Goal: Information Seeking & Learning: Find specific fact

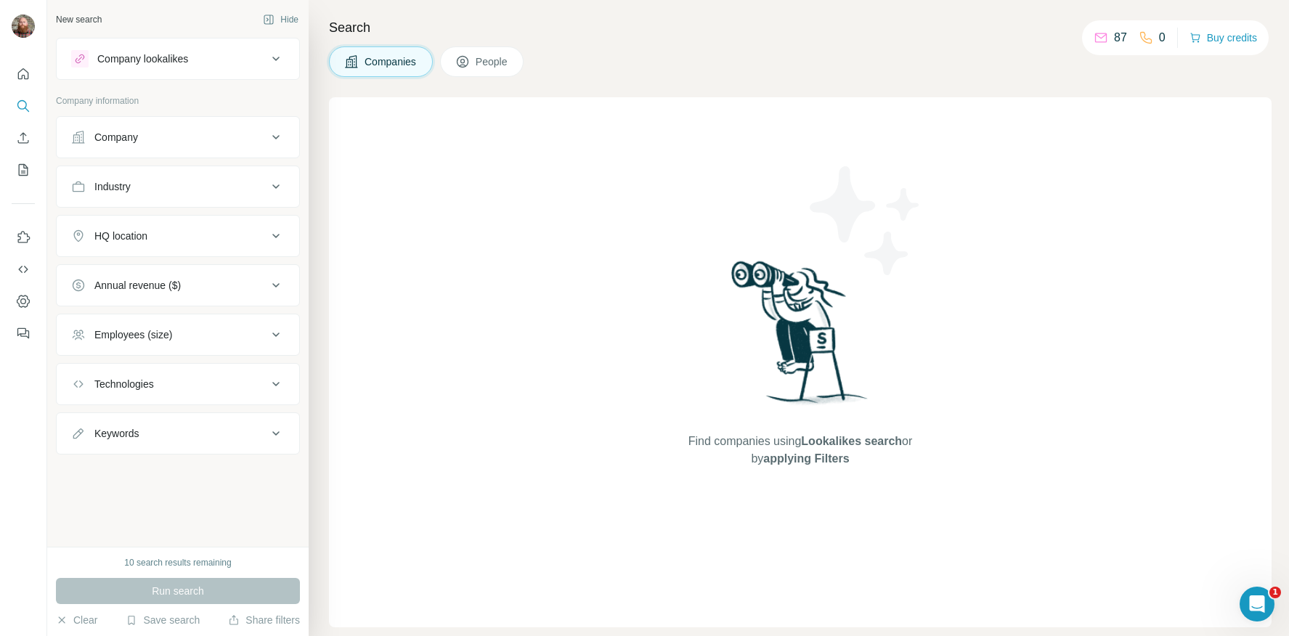
click at [241, 63] on div "Company lookalikes" at bounding box center [169, 58] width 196 height 17
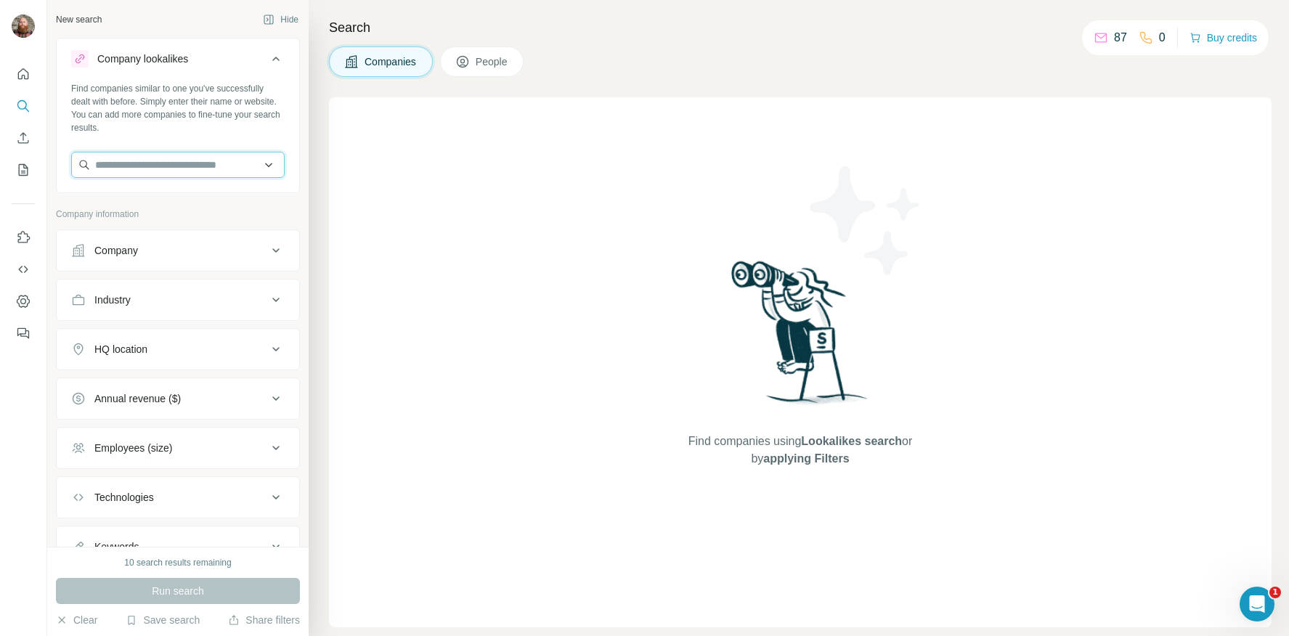
click at [216, 154] on input "text" at bounding box center [178, 165] width 214 height 26
drag, startPoint x: 214, startPoint y: 163, endPoint x: -18, endPoint y: 129, distance: 235.0
click at [0, 129] on html "**********" at bounding box center [644, 318] width 1289 height 636
drag, startPoint x: 167, startPoint y: 166, endPoint x: 17, endPoint y: 146, distance: 151.6
click at [17, 146] on div "**********" at bounding box center [644, 318] width 1289 height 636
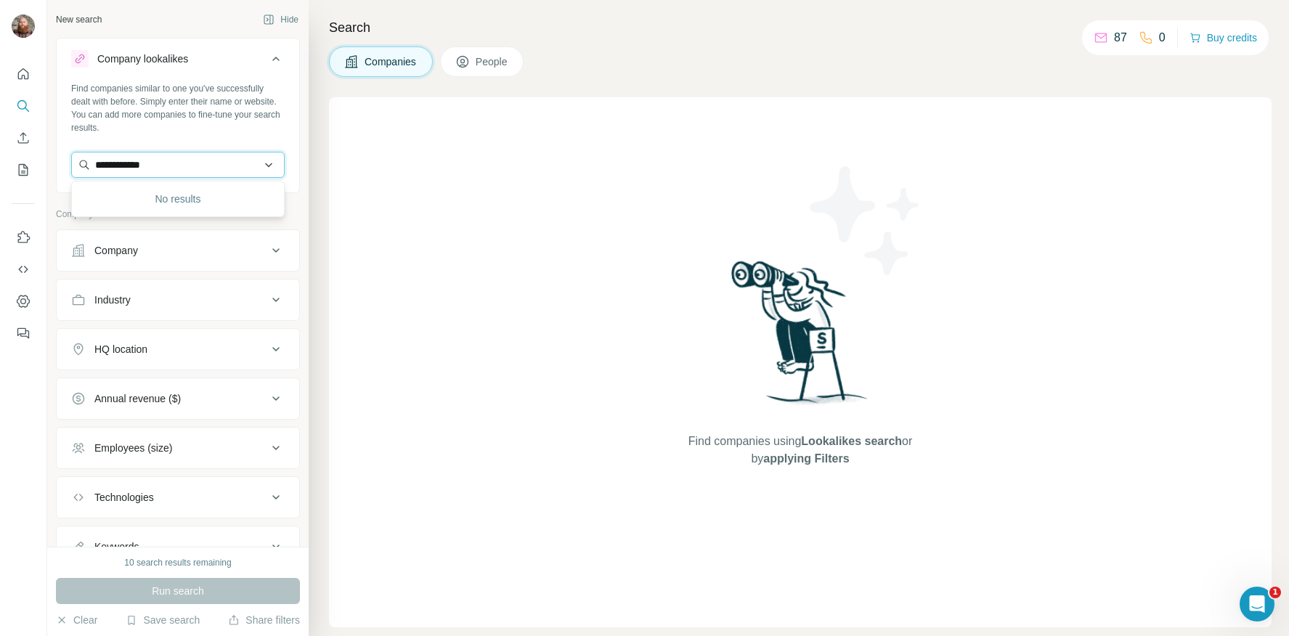
click at [129, 163] on input "**********" at bounding box center [178, 165] width 214 height 26
type input "**********"
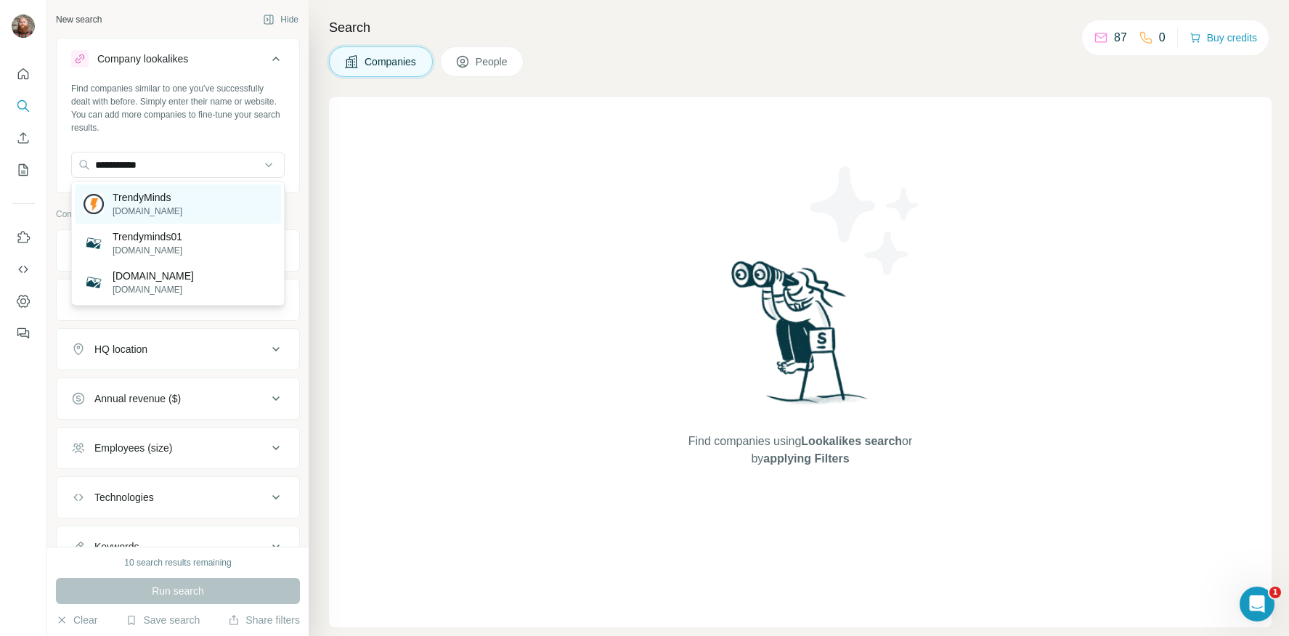
click at [177, 195] on p "TrendyMinds" at bounding box center [148, 197] width 70 height 15
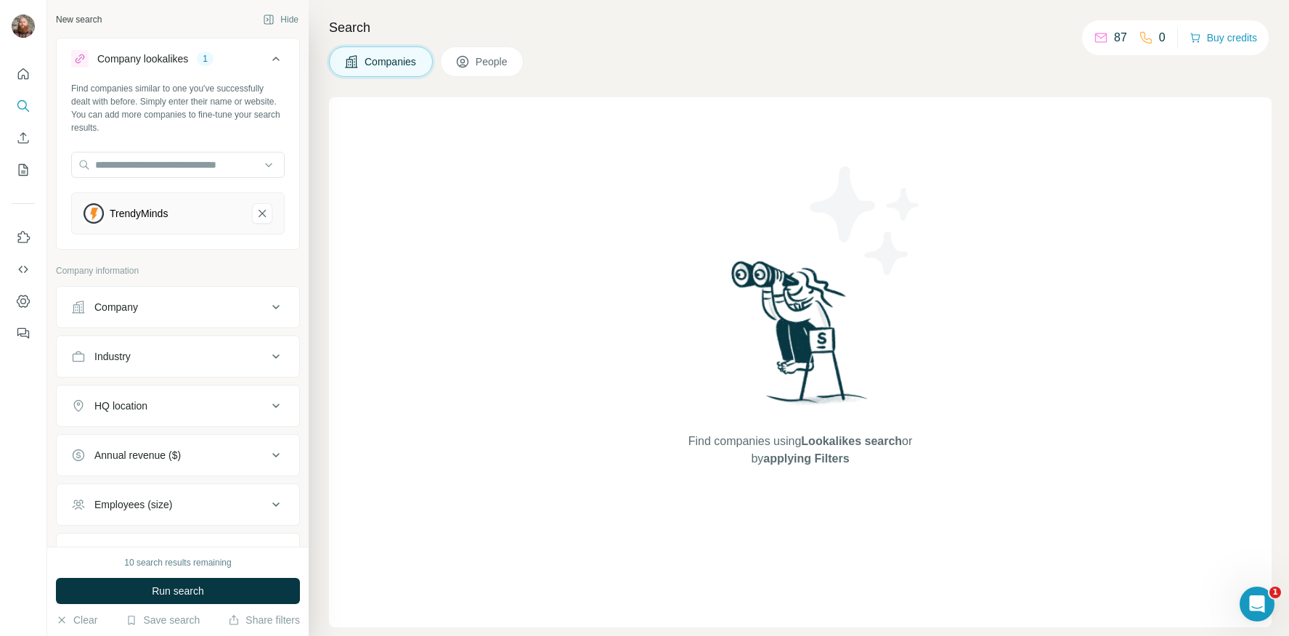
click at [489, 78] on div "Search Companies People Find companies using Lookalikes search or by applying F…" at bounding box center [799, 318] width 980 height 636
click at [489, 65] on span "People" at bounding box center [492, 61] width 33 height 15
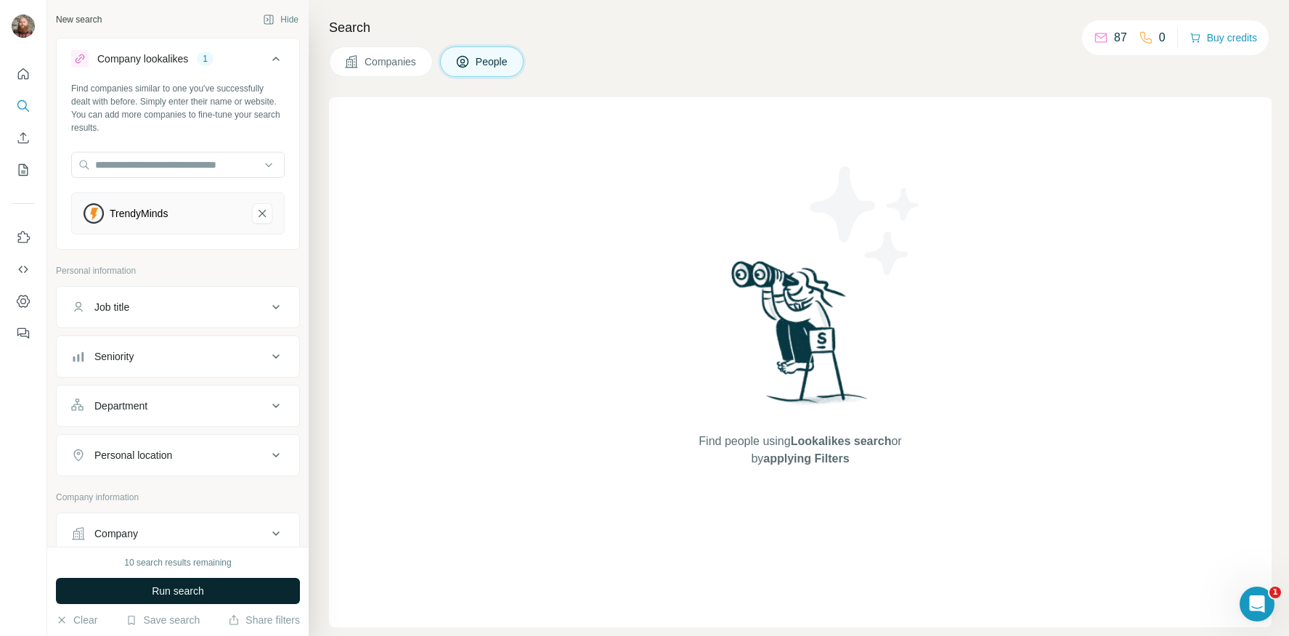
click at [202, 588] on span "Run search" at bounding box center [178, 591] width 52 height 15
click at [388, 52] on button "Companies" at bounding box center [381, 61] width 104 height 31
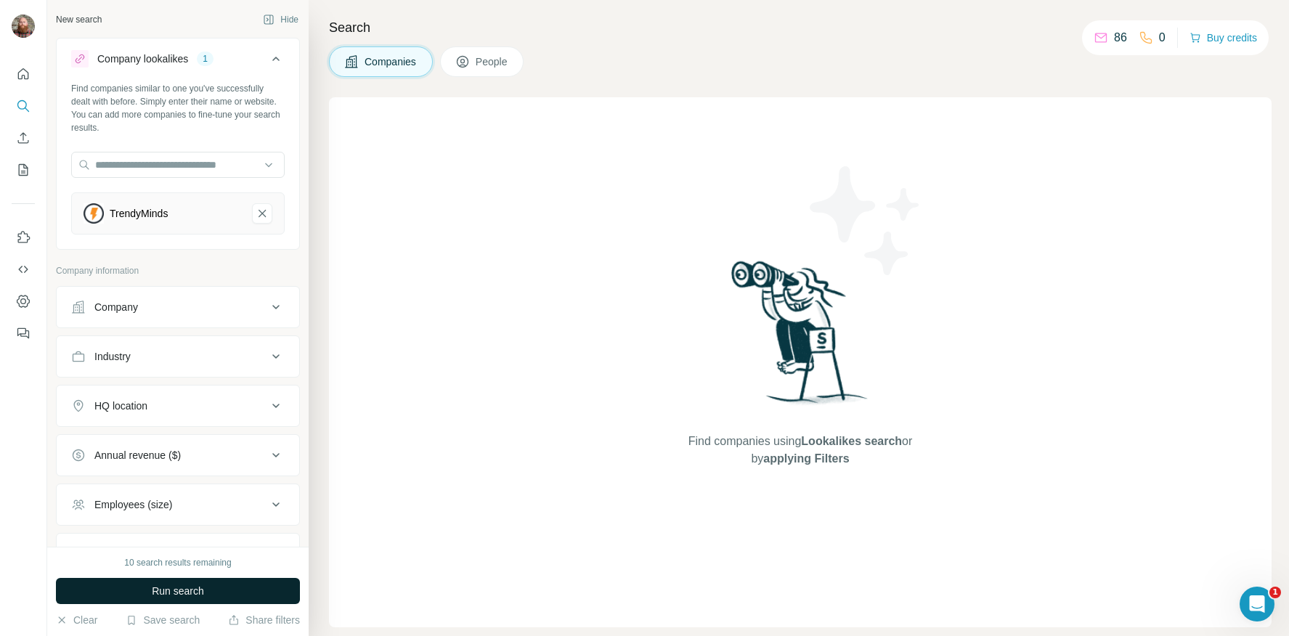
click at [206, 589] on button "Run search" at bounding box center [178, 591] width 244 height 26
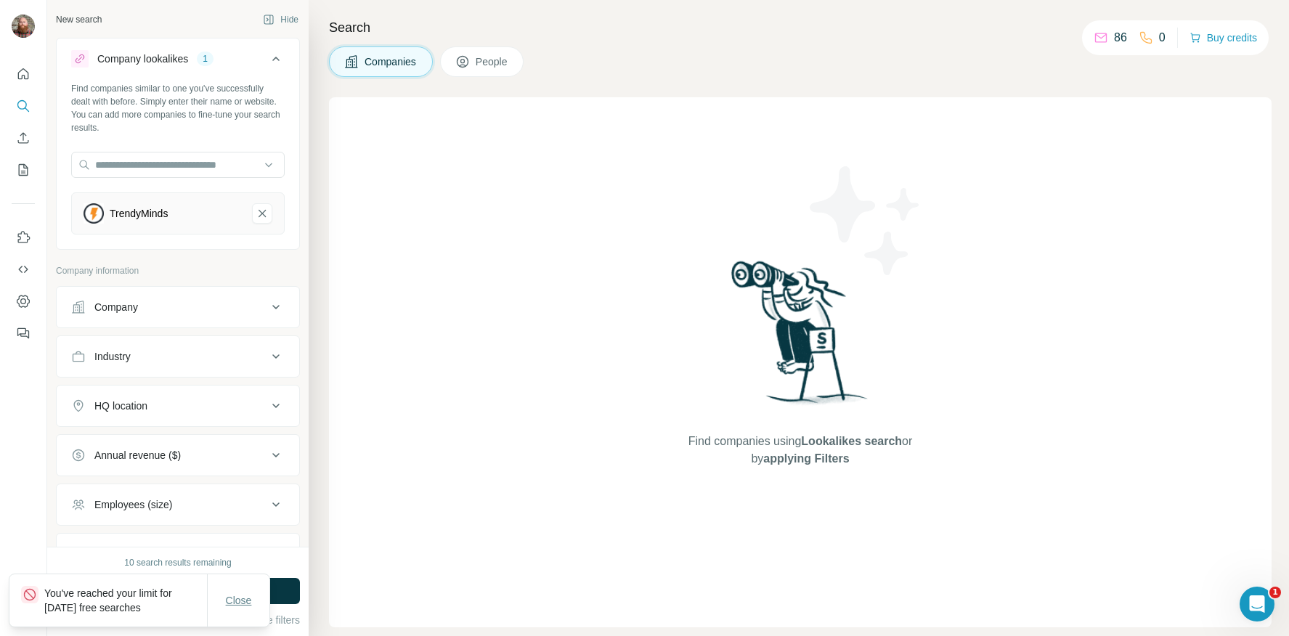
click at [238, 597] on span "Close" at bounding box center [239, 600] width 26 height 15
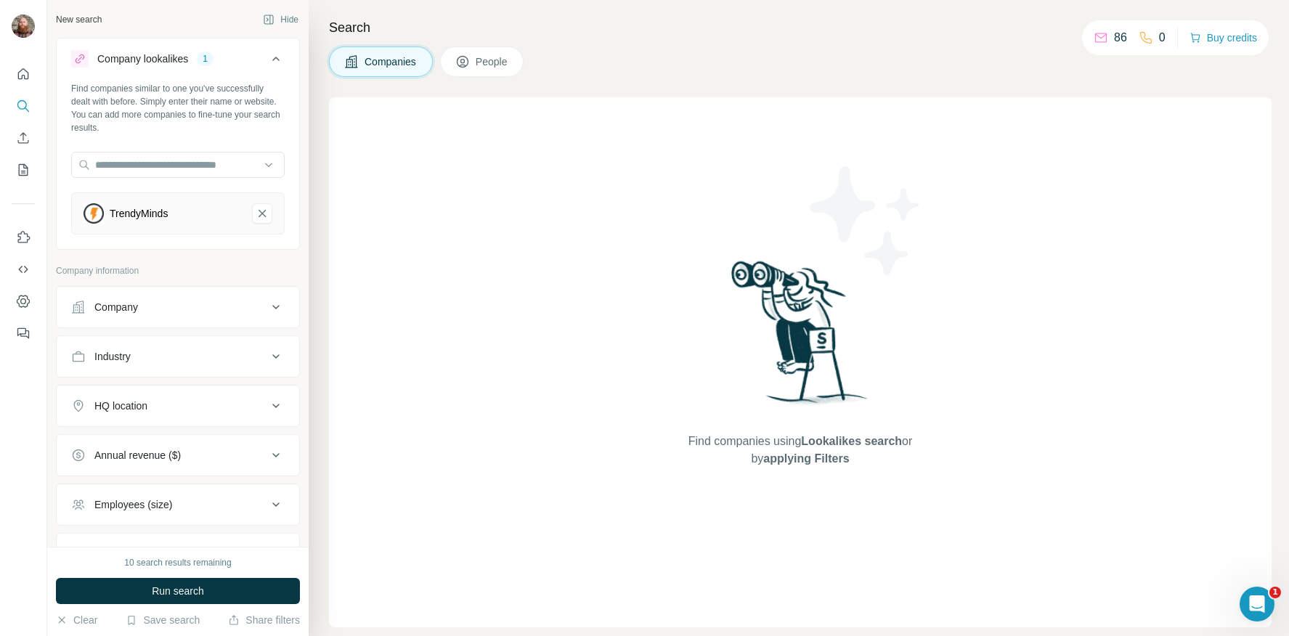
click at [462, 76] on button "People" at bounding box center [482, 61] width 84 height 31
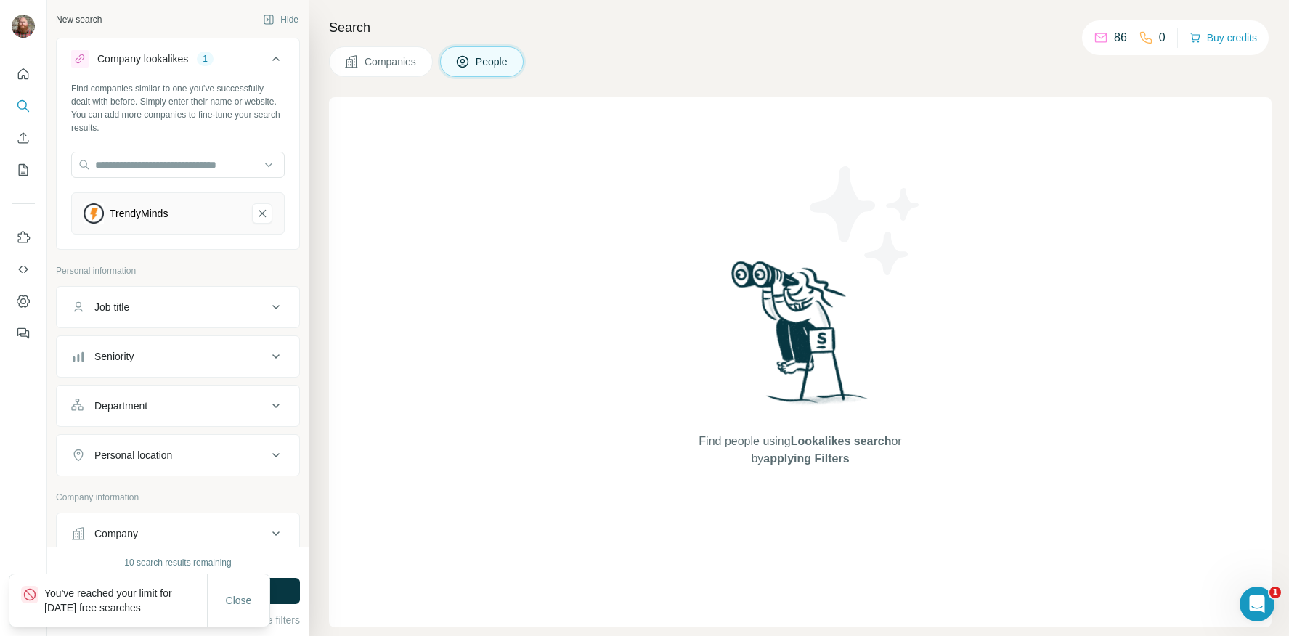
click at [385, 62] on span "Companies" at bounding box center [391, 61] width 53 height 15
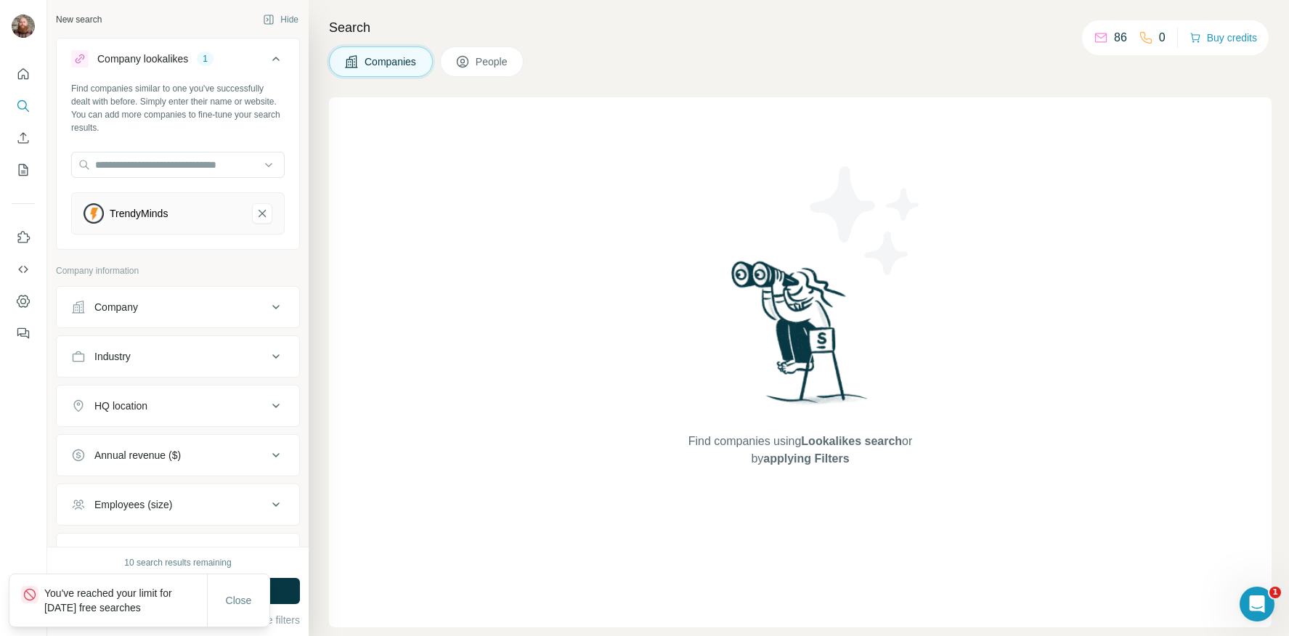
click at [474, 60] on button "People" at bounding box center [482, 61] width 84 height 31
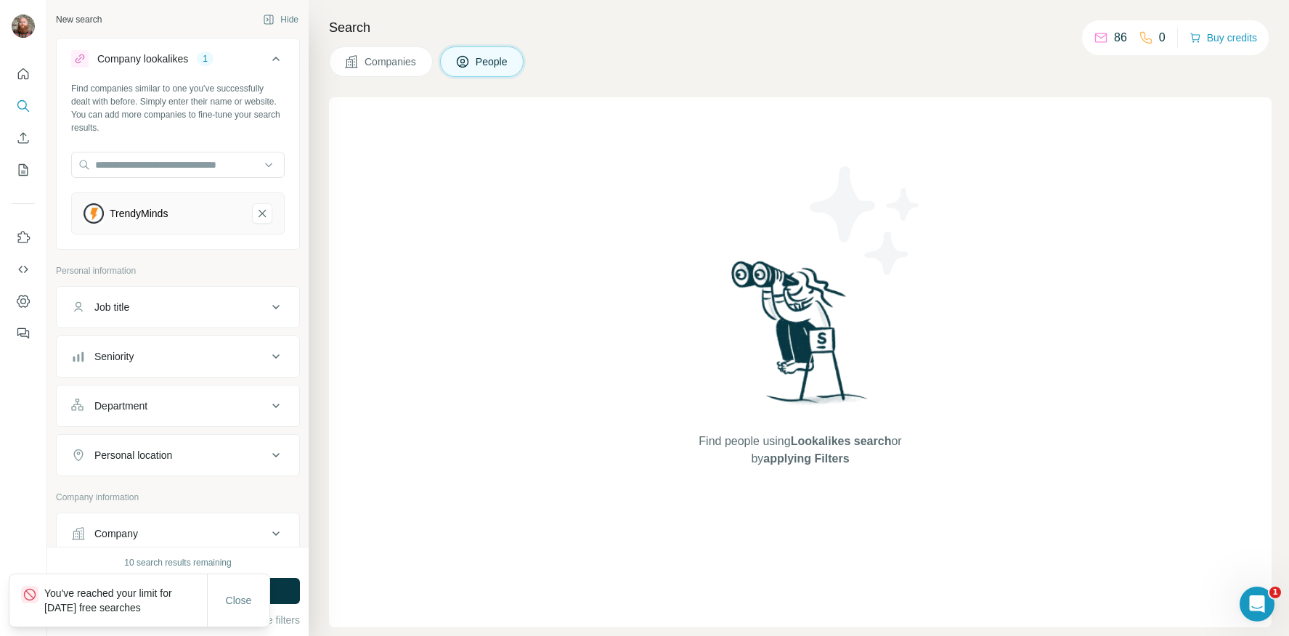
click at [474, 60] on button "People" at bounding box center [482, 61] width 84 height 31
click at [383, 67] on span "Companies" at bounding box center [391, 61] width 53 height 15
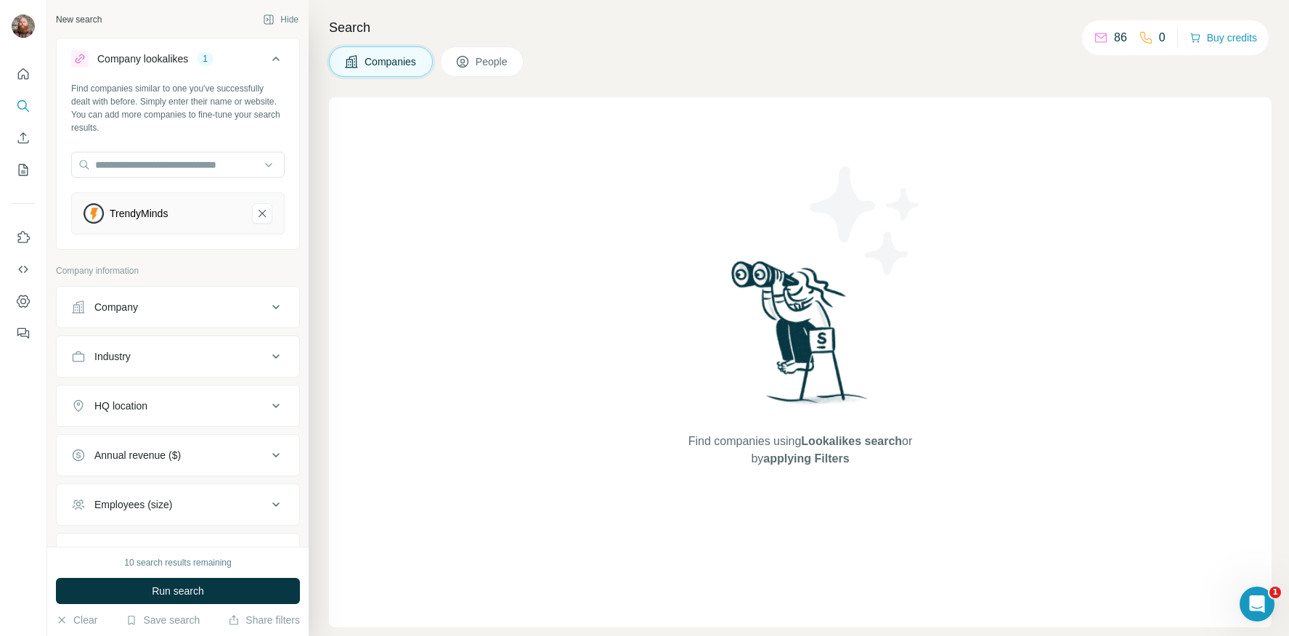
click at [470, 65] on icon at bounding box center [462, 61] width 15 height 15
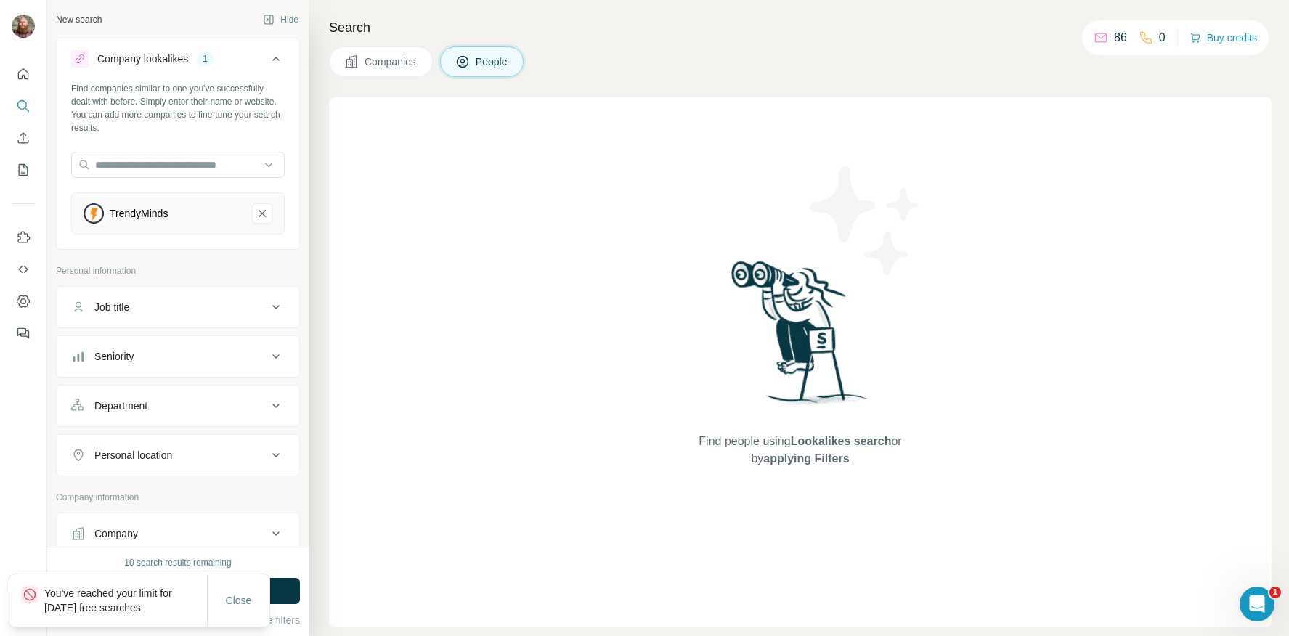
click at [470, 65] on icon at bounding box center [462, 61] width 15 height 15
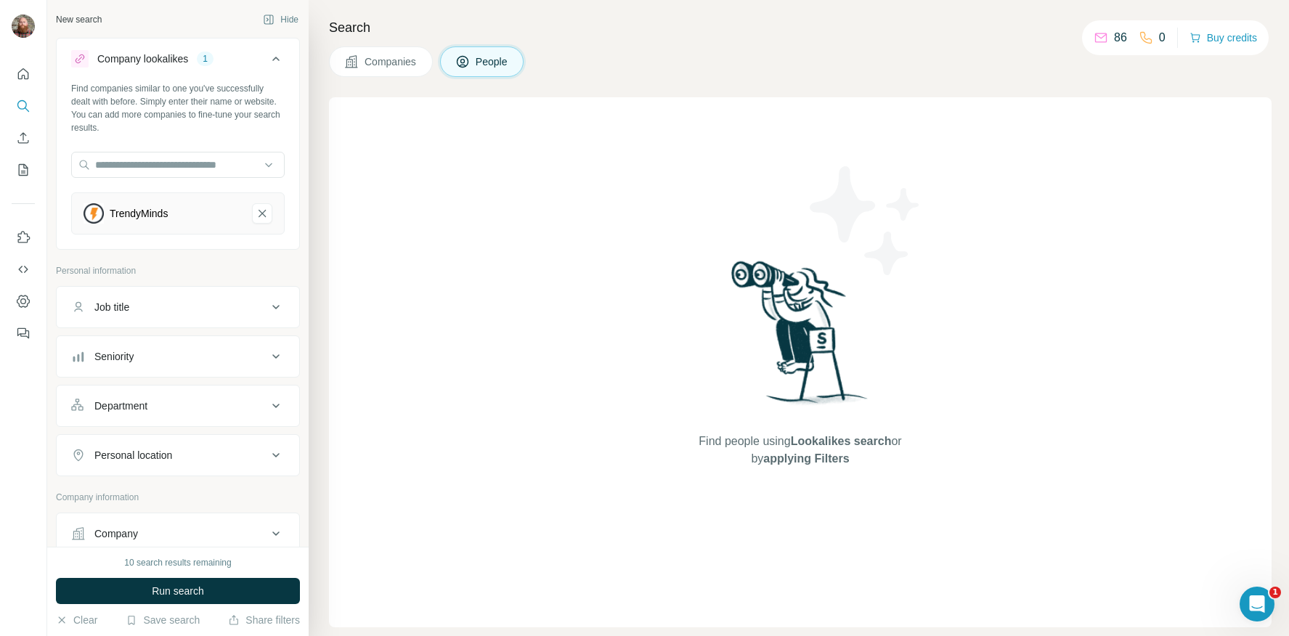
click at [393, 62] on span "Companies" at bounding box center [391, 61] width 53 height 15
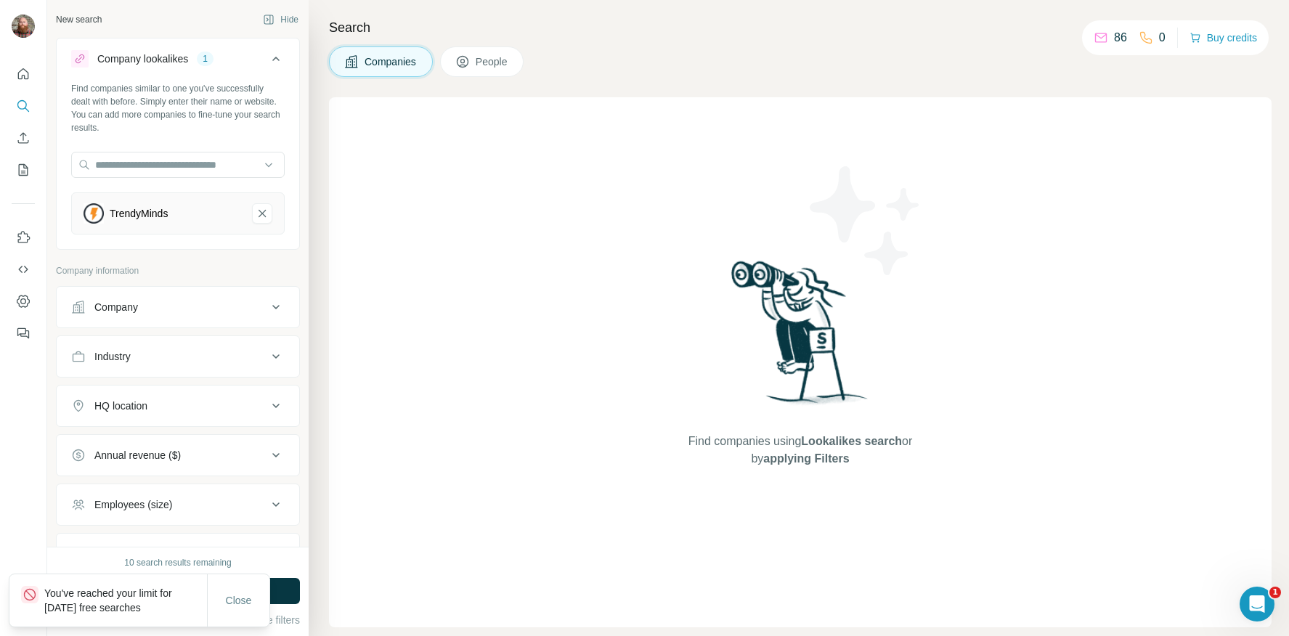
click at [486, 67] on span "People" at bounding box center [492, 61] width 33 height 15
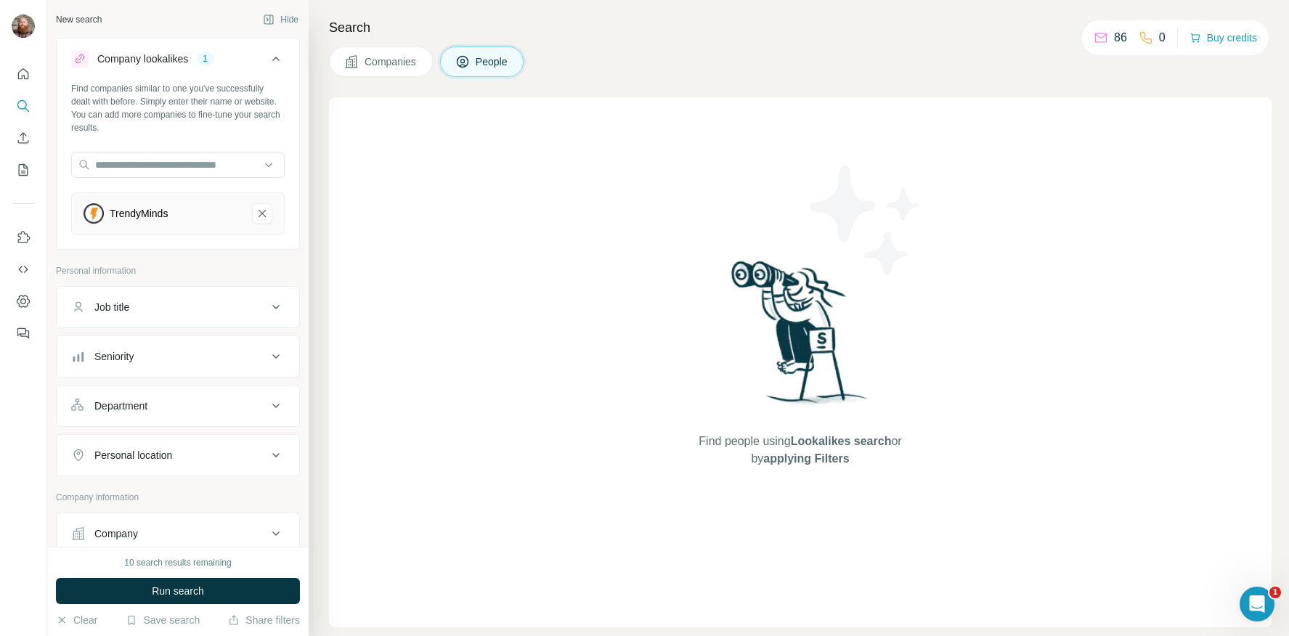
click at [400, 62] on span "Companies" at bounding box center [391, 61] width 53 height 15
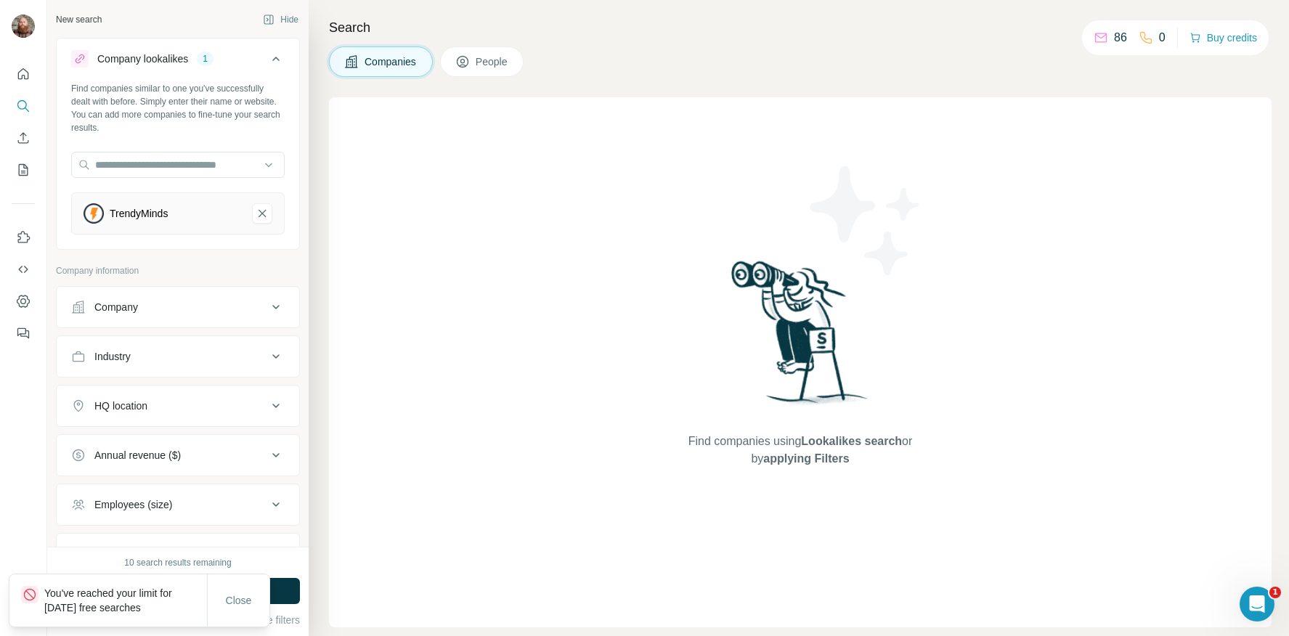
click at [508, 69] on button "People" at bounding box center [482, 61] width 84 height 31
